Goal: Information Seeking & Learning: Check status

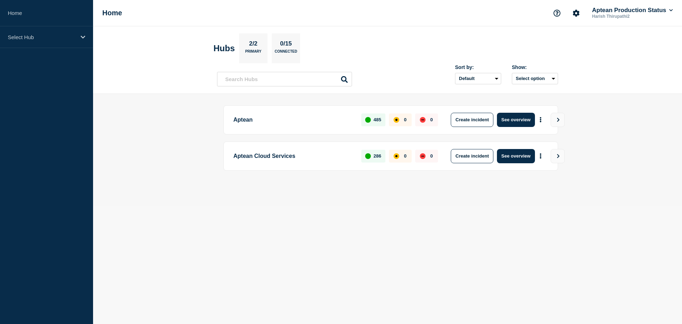
drag, startPoint x: 385, startPoint y: 203, endPoint x: 392, endPoint y: 203, distance: 6.8
click at [385, 203] on main "Aptean 485 0 0 Create incident See overview Aptean Cloud Services 286 0 0 Creat…" at bounding box center [387, 150] width 589 height 112
click at [584, 153] on main "Aptean 485 0 0 Create incident See overview Aptean Cloud Services 286 0 0 Creat…" at bounding box center [387, 150] width 589 height 112
click at [560, 154] on icon "View" at bounding box center [558, 156] width 5 height 4
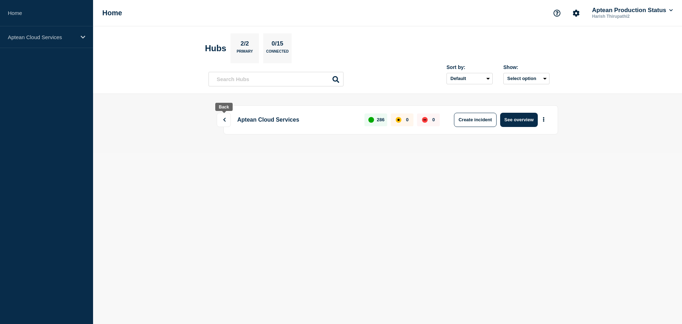
click at [223, 124] on button at bounding box center [224, 120] width 14 height 14
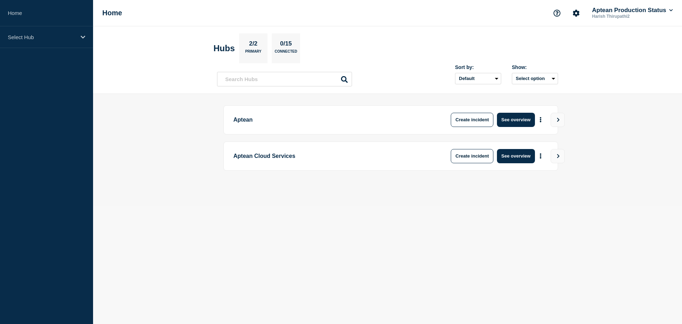
click at [589, 129] on main "Aptean Create incident See overview Aptean Cloud Services Create incident See o…" at bounding box center [387, 150] width 589 height 112
click at [375, 120] on p "485" at bounding box center [378, 119] width 8 height 5
click at [402, 224] on body "Home Select Hub Home Aptean Production Status Harish Thirupathi2 Hubs 2/2 Prima…" at bounding box center [341, 162] width 682 height 324
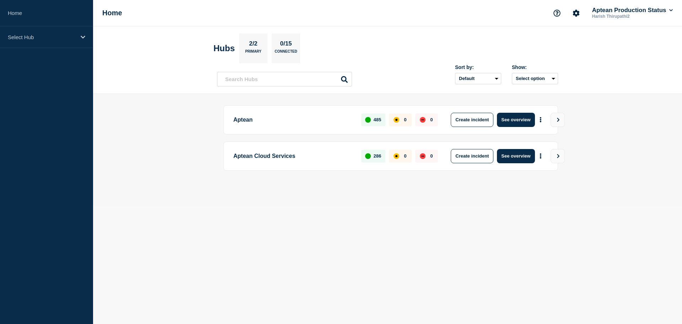
click at [573, 149] on main "Aptean 485 0 0 Create incident See overview Aptean Cloud Services 286 0 0 Creat…" at bounding box center [387, 150] width 589 height 112
click at [77, 38] on div "Select Hub" at bounding box center [46, 37] width 93 height 22
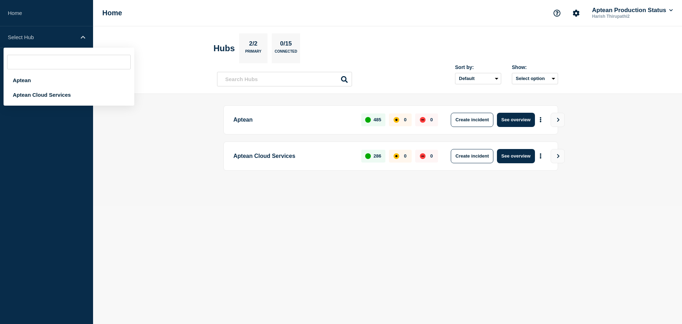
click at [160, 171] on main "Aptean 485 0 0 Create incident See overview Aptean Cloud Services 286 0 0 Creat…" at bounding box center [387, 150] width 589 height 112
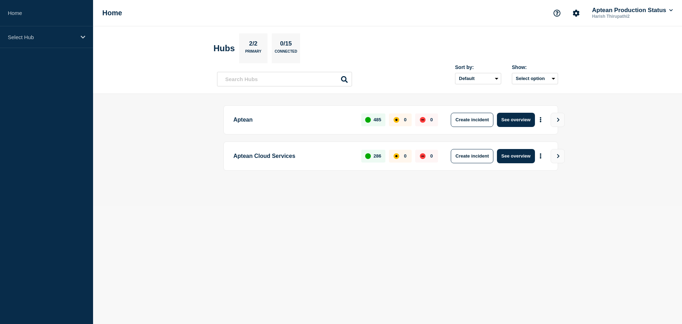
click at [214, 227] on body "Home Select Hub Home Aptean Production Status Harish Thirupathi2 Hubs 2/2 Prima…" at bounding box center [341, 162] width 682 height 324
click at [628, 220] on body "Home Select Hub Home Aptean Production Status Harish Thirupathi2 Hubs 2/2 Prima…" at bounding box center [341, 162] width 682 height 324
click at [619, 222] on body "Home Select Hub Home Aptean Production Status Harish Thirupathi2 Hubs 2/2 Prima…" at bounding box center [341, 162] width 682 height 324
click at [253, 227] on body "Home Select Hub Home Aptean Production Status Harish Thirupathi2 Hubs 2/2 Prima…" at bounding box center [341, 162] width 682 height 324
click at [371, 120] on div "485" at bounding box center [373, 119] width 24 height 13
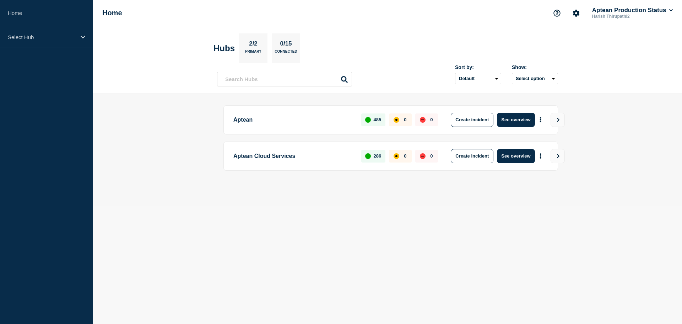
click at [418, 226] on body "Home Select Hub Home Aptean Production Status Harish Thirupathi2 Hubs 2/2 Prima…" at bounding box center [341, 162] width 682 height 324
click at [528, 121] on button "See overview" at bounding box center [516, 120] width 38 height 14
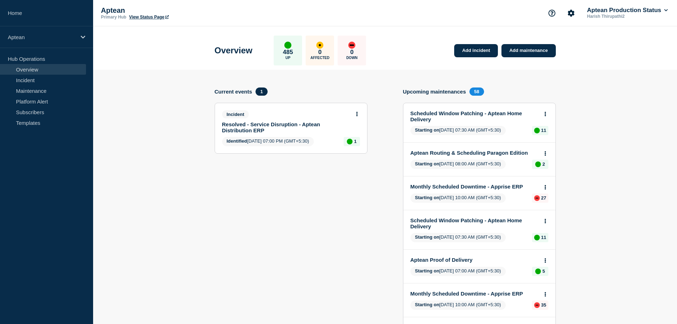
click at [251, 190] on section "Current events 1 Incident Resolved - Service Disruption - Aptean Distribution E…" at bounding box center [291, 289] width 153 height 404
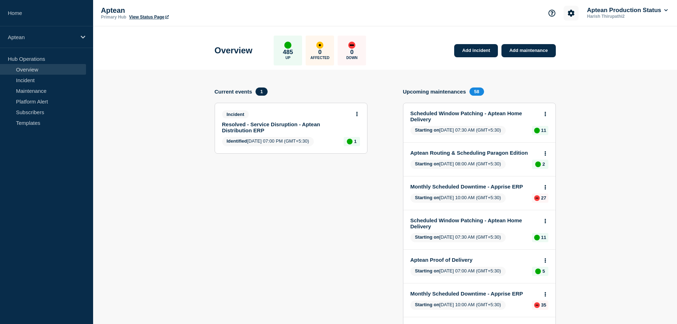
click at [569, 15] on icon "Account settings" at bounding box center [571, 13] width 7 height 7
click at [578, 42] on link "Team Members" at bounding box center [571, 42] width 37 height 6
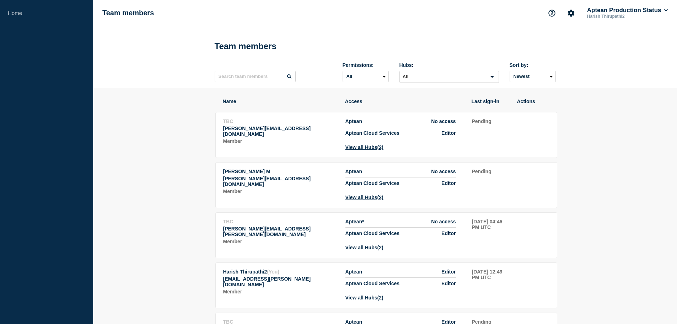
click at [23, 17] on link "Home" at bounding box center [46, 13] width 93 height 26
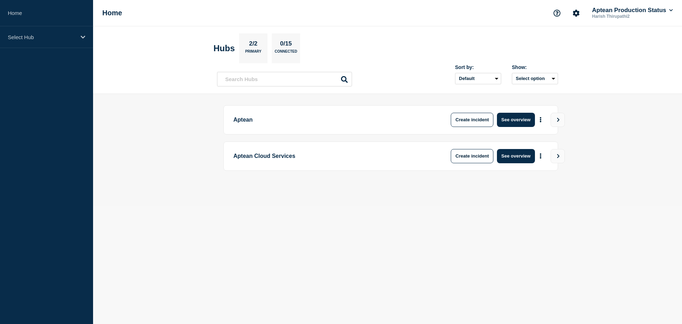
click at [151, 169] on main "Aptean Create incident See overview Aptean Cloud Services Create incident See o…" at bounding box center [387, 150] width 589 height 112
click at [169, 149] on main "Aptean 485 0 0 Create incident See overview Aptean Cloud Services 286 0 0 Creat…" at bounding box center [387, 150] width 589 height 112
click at [549, 76] on button "Select option" at bounding box center [535, 78] width 46 height 11
click at [596, 68] on header "Hubs 2/2 Primary 0/15 Connected Sort by: Default Last added Last updated Most a…" at bounding box center [387, 60] width 589 height 68
click at [589, 144] on main "Aptean 485 0 0 Create incident See overview Aptean Cloud Services 286 0 0 Creat…" at bounding box center [387, 150] width 589 height 112
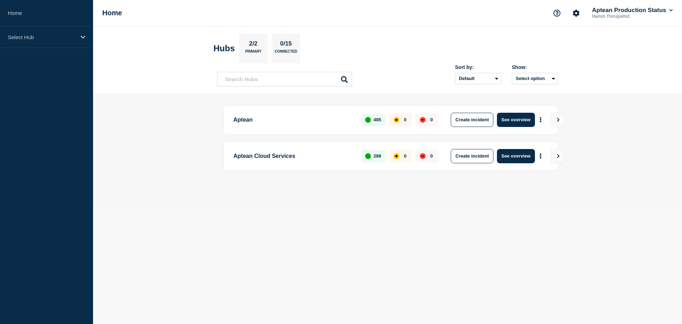
click at [376, 226] on body "Home Select Hub Home Aptean Production Status Harish Thirupathi2 Hubs 2/2 Prima…" at bounding box center [341, 162] width 682 height 324
click at [252, 158] on p "Aptean Cloud Services" at bounding box center [293, 156] width 120 height 14
click at [273, 204] on main "Aptean 485 0 0 Create incident See overview Aptean Cloud Services 286 0 0 Creat…" at bounding box center [387, 150] width 589 height 112
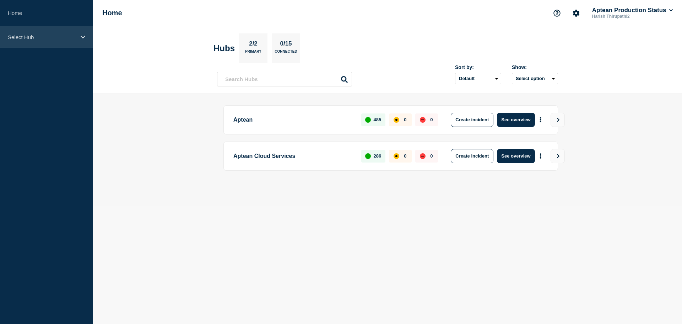
click at [66, 32] on div "Select Hub" at bounding box center [46, 37] width 93 height 22
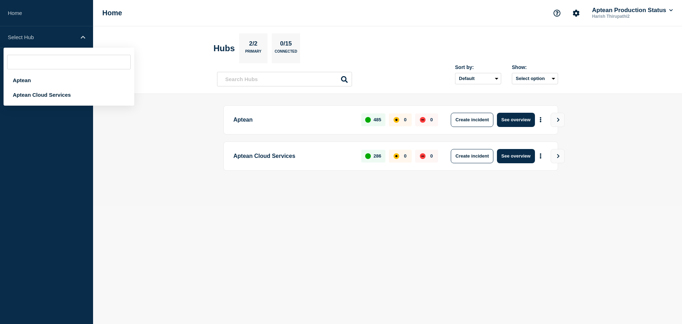
click at [162, 157] on main "Aptean 485 0 0 Create incident See overview Aptean Cloud Services 286 0 0 Creat…" at bounding box center [387, 150] width 589 height 112
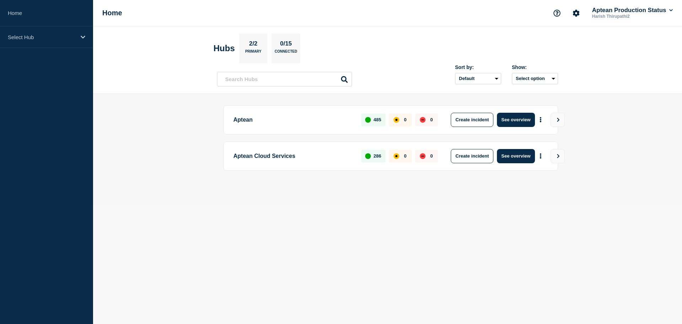
click at [162, 154] on main "Aptean 485 0 0 Create incident See overview Aptean Cloud Services 286 0 0 Creat…" at bounding box center [387, 150] width 589 height 112
click at [573, 12] on icon "Account settings" at bounding box center [576, 13] width 7 height 7
click at [611, 118] on main "Aptean 485 0 0 Create incident See overview Aptean Cloud Services 286 0 0 Creat…" at bounding box center [387, 150] width 589 height 112
click at [361, 195] on main "Aptean 485 0 0 Create incident See overview Aptean Cloud Services 286 0 0 Creat…" at bounding box center [387, 150] width 589 height 112
click at [542, 118] on button "More actions" at bounding box center [540, 119] width 9 height 13
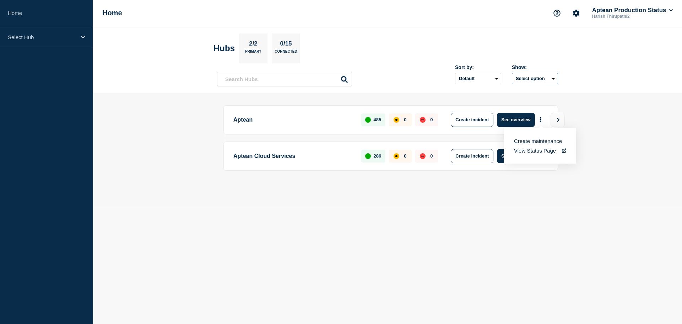
click at [536, 79] on button "Select option" at bounding box center [535, 78] width 46 height 11
click at [604, 71] on header "Hubs 2/2 Primary 0/15 Connected Sort by: Default Last added Last updated Most a…" at bounding box center [387, 60] width 589 height 68
click at [573, 12] on icon "Account settings" at bounding box center [576, 13] width 7 height 7
click at [453, 35] on section "Hubs 2/2 Primary 0/15 Connected" at bounding box center [388, 48] width 348 height 30
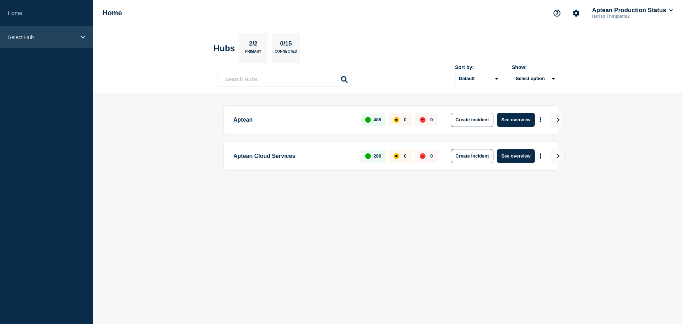
click at [64, 37] on p "Select Hub" at bounding box center [42, 37] width 68 height 6
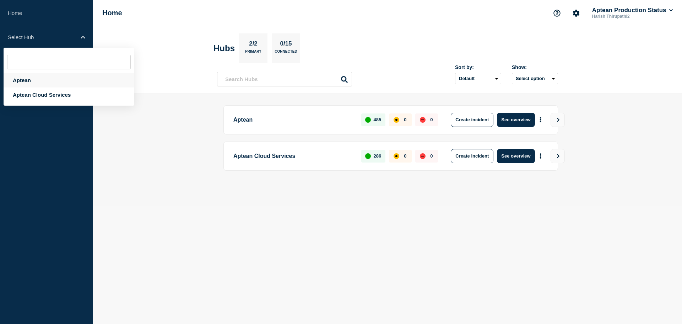
click at [34, 79] on div "Aptean" at bounding box center [69, 80] width 131 height 15
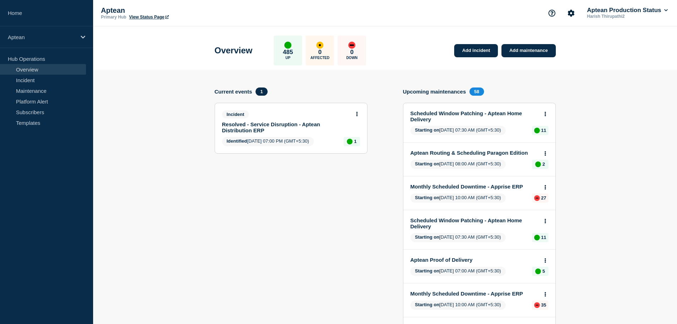
click at [48, 36] on p "Aptean" at bounding box center [42, 37] width 68 height 6
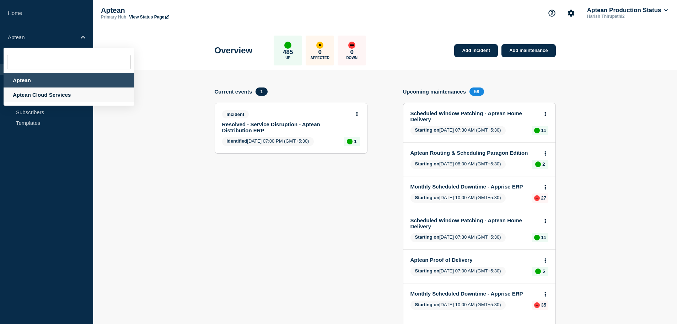
click at [36, 92] on div "Aptean Cloud Services" at bounding box center [69, 94] width 131 height 15
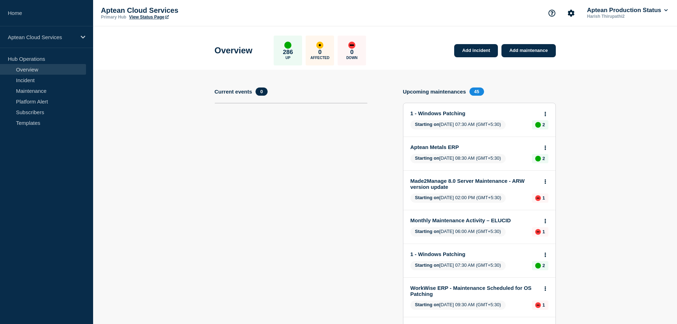
click at [140, 17] on link "View Status Page" at bounding box center [148, 17] width 39 height 5
